Goal: Book appointment/travel/reservation

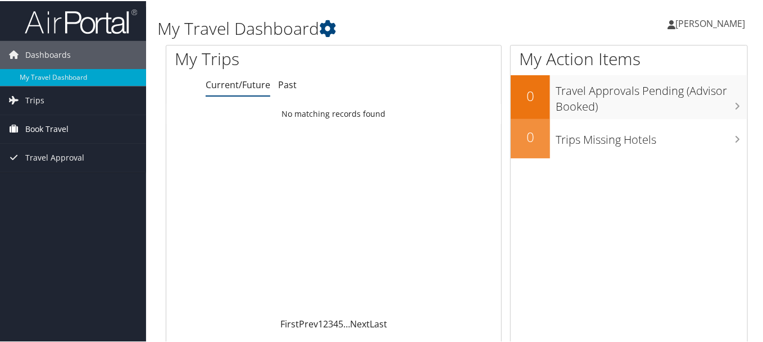
click at [46, 128] on span "Book Travel" at bounding box center [46, 128] width 43 height 28
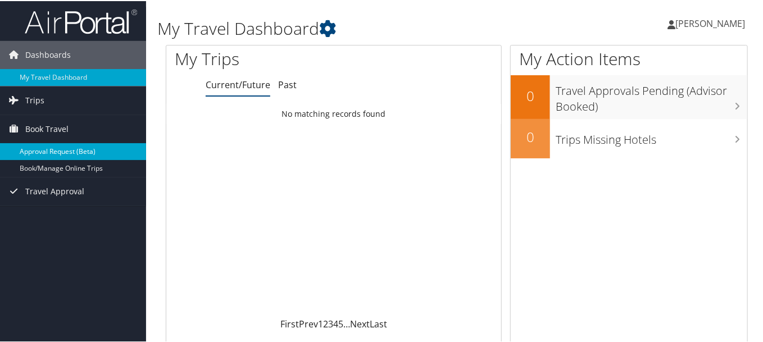
click at [45, 146] on link "Approval Request (Beta)" at bounding box center [73, 150] width 146 height 17
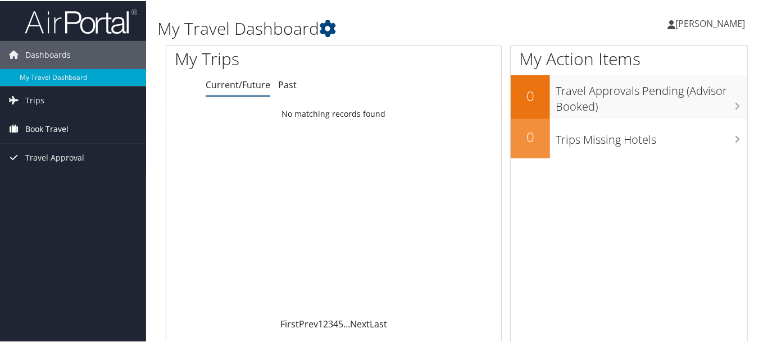
click at [55, 127] on span "Book Travel" at bounding box center [46, 128] width 43 height 28
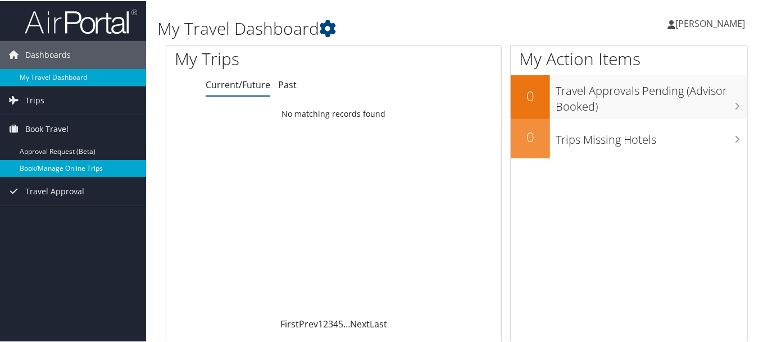
click at [57, 164] on link "Book/Manage Online Trips" at bounding box center [73, 167] width 146 height 17
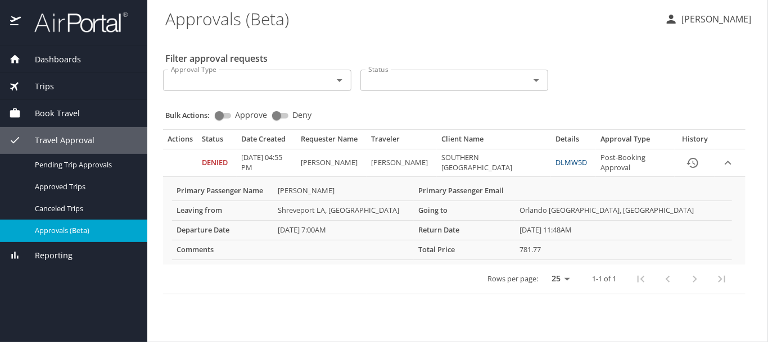
click at [48, 139] on span "Travel Approval" at bounding box center [58, 140] width 74 height 12
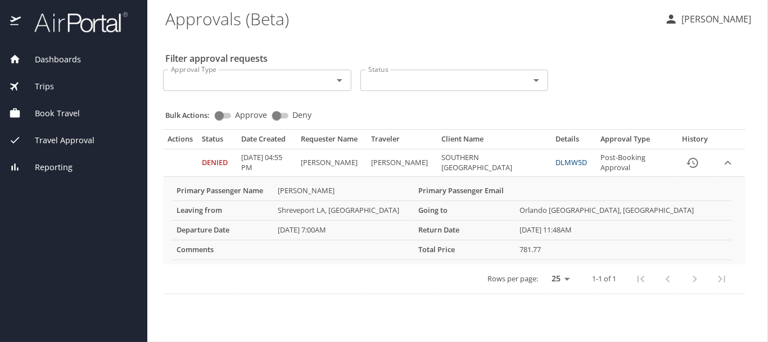
click at [48, 139] on span "Travel Approval" at bounding box center [58, 140] width 74 height 12
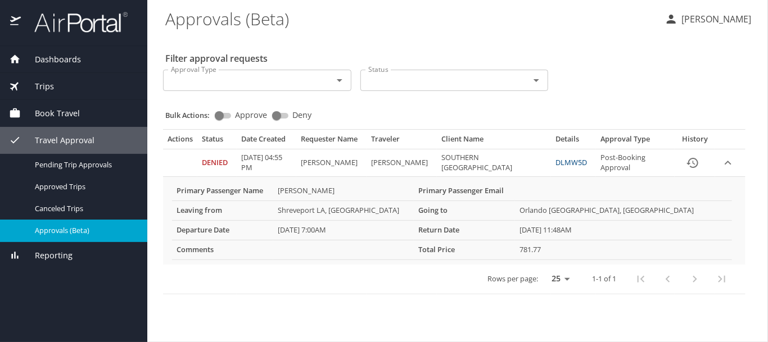
click at [38, 112] on span "Book Travel" at bounding box center [50, 113] width 59 height 12
